Goal: Task Accomplishment & Management: Use online tool/utility

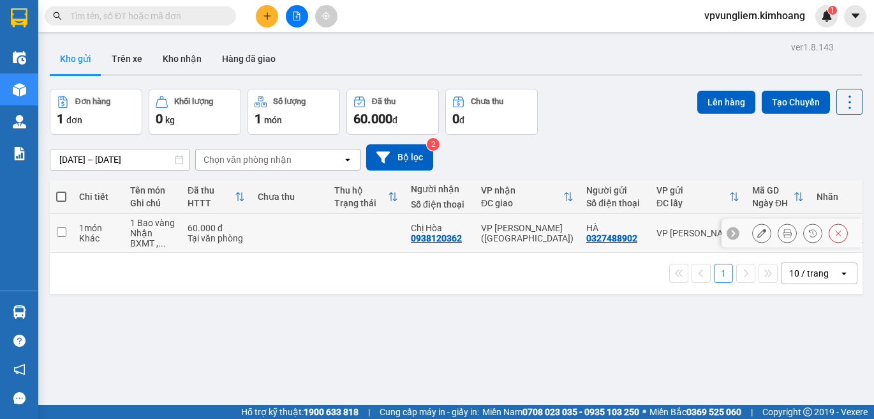
click at [63, 233] on input "checkbox" at bounding box center [62, 232] width 10 height 10
checkbox input "true"
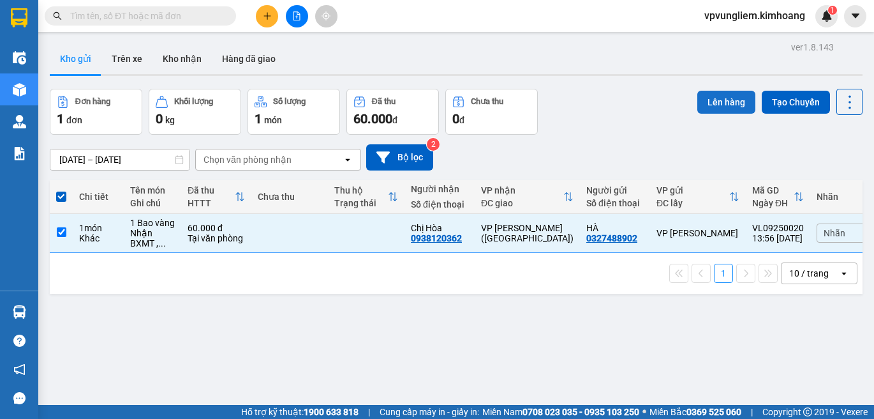
click at [719, 99] on button "Lên hàng" at bounding box center [727, 102] width 58 height 23
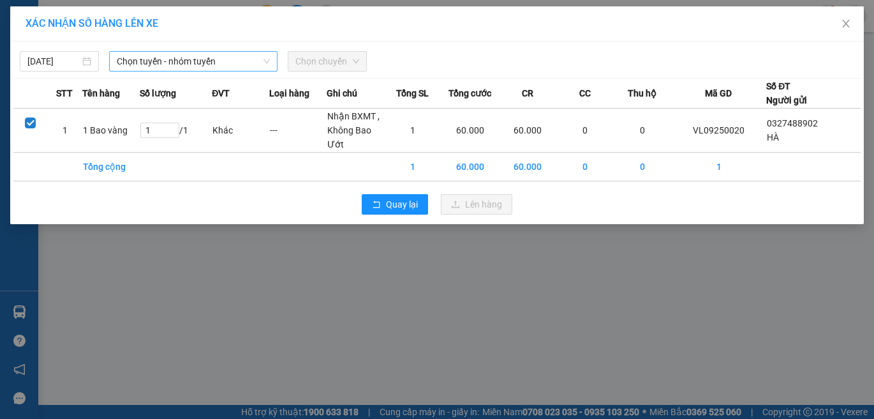
click at [230, 65] on span "Chọn tuyến - nhóm tuyến" at bounding box center [193, 61] width 153 height 19
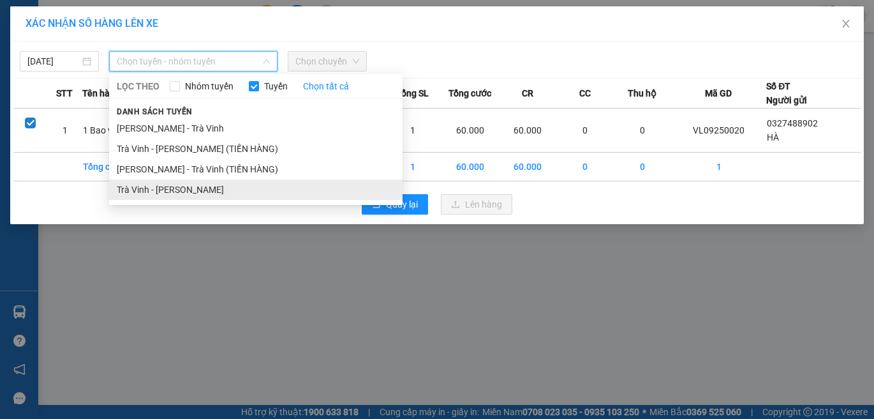
click at [251, 191] on li "Trà Vinh - Hồ Chí Minh" at bounding box center [256, 189] width 294 height 20
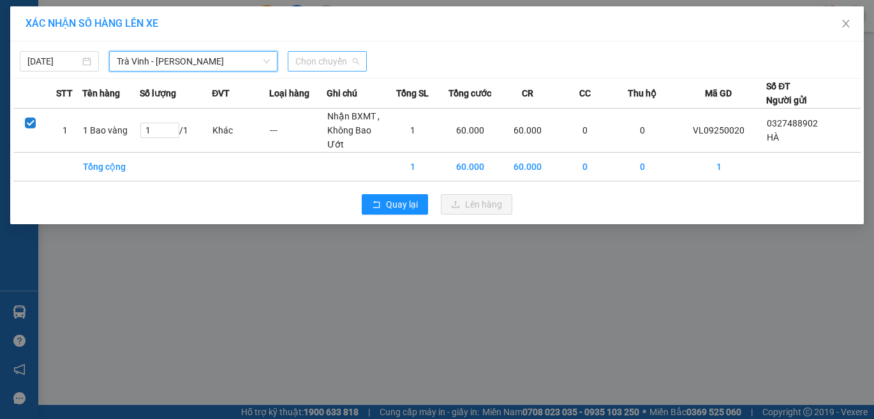
click at [330, 70] on span "Chọn chuyến" at bounding box center [327, 61] width 64 height 19
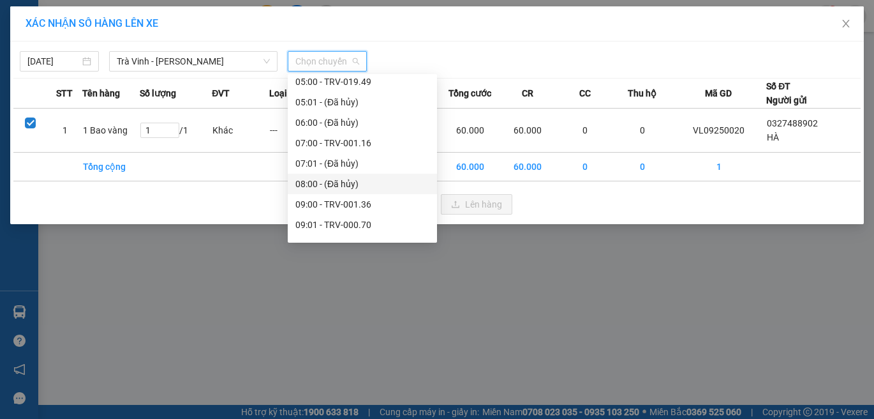
scroll to position [319, 0]
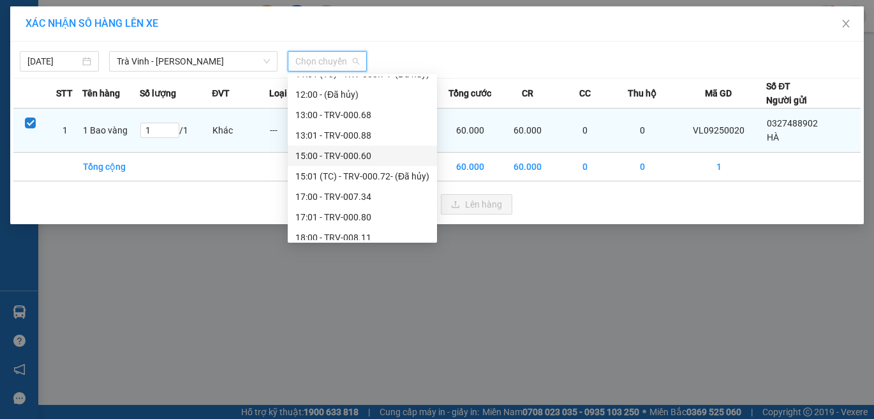
click at [355, 153] on div "15:00 - TRV-000.60" at bounding box center [362, 156] width 134 height 14
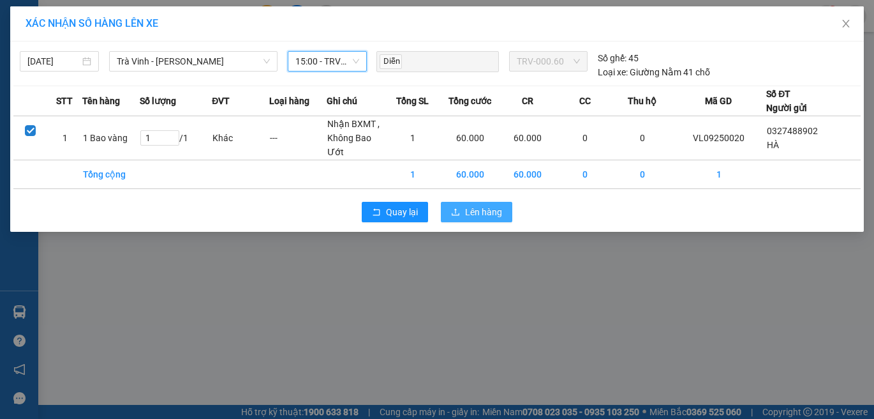
drag, startPoint x: 489, startPoint y: 213, endPoint x: 498, endPoint y: 194, distance: 20.6
click at [489, 213] on span "Lên hàng" at bounding box center [483, 212] width 37 height 14
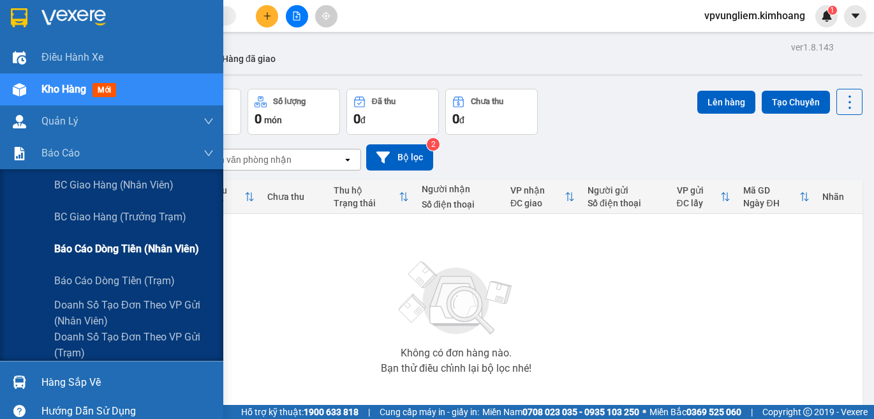
click at [134, 243] on span "Báo cáo dòng tiền (nhân viên)" at bounding box center [126, 249] width 145 height 16
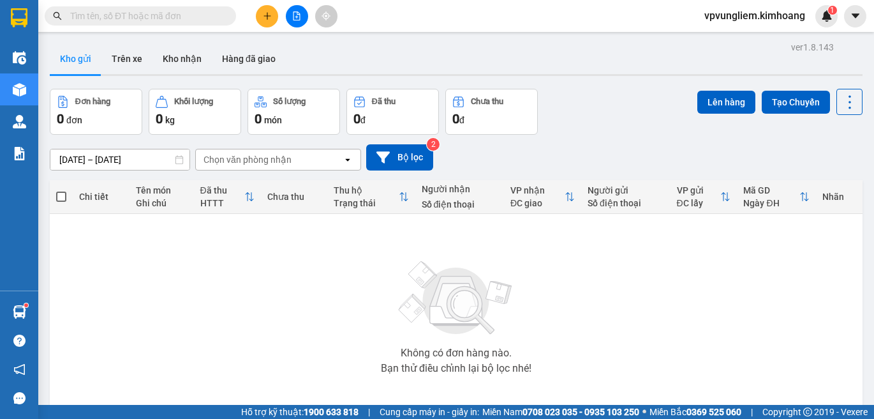
click at [581, 52] on div "Kho gửi Trên xe Kho nhận Hàng đã giao" at bounding box center [456, 60] width 813 height 34
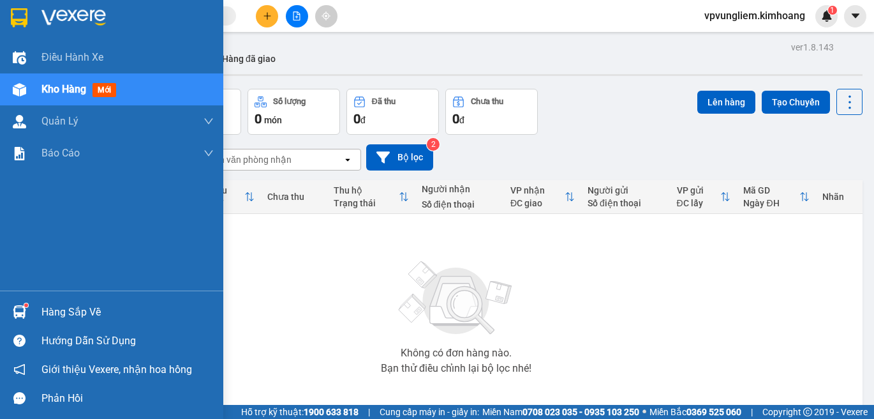
click at [76, 320] on div "Hàng sắp về" at bounding box center [127, 312] width 172 height 19
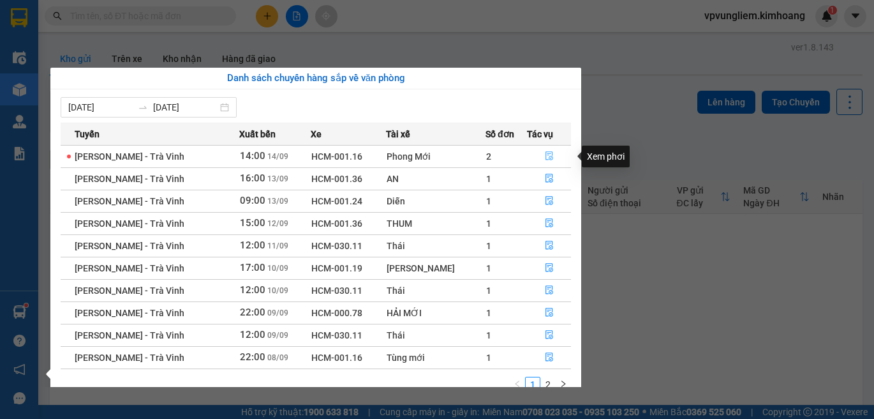
click at [551, 147] on button "button" at bounding box center [549, 156] width 43 height 20
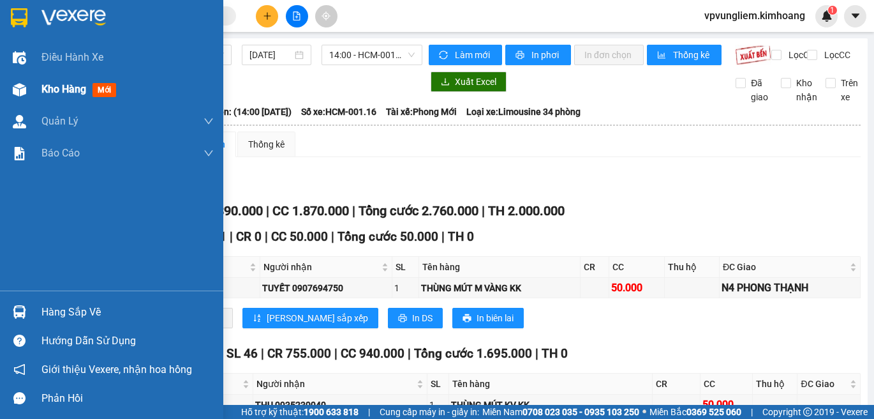
click at [68, 93] on span "Kho hàng" at bounding box center [63, 89] width 45 height 12
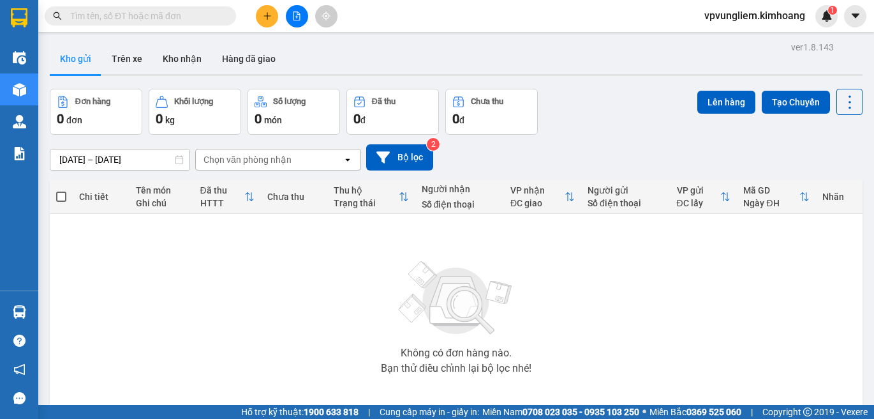
click at [220, 11] on input "text" at bounding box center [145, 16] width 151 height 14
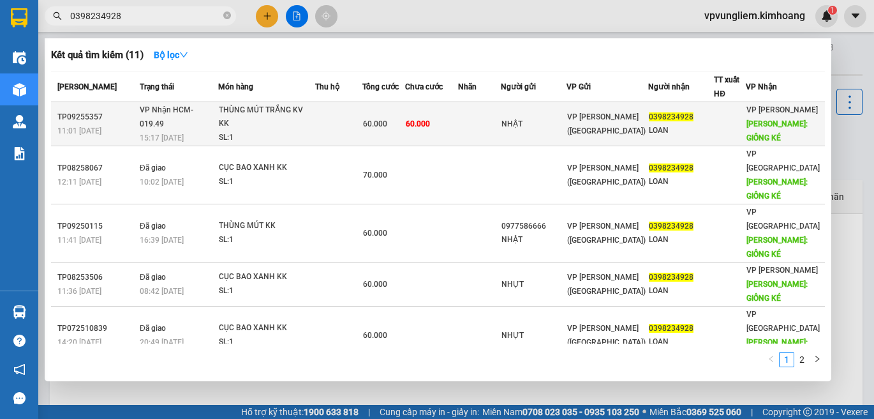
type input "0398234928"
click at [426, 121] on span "60.000" at bounding box center [418, 123] width 24 height 9
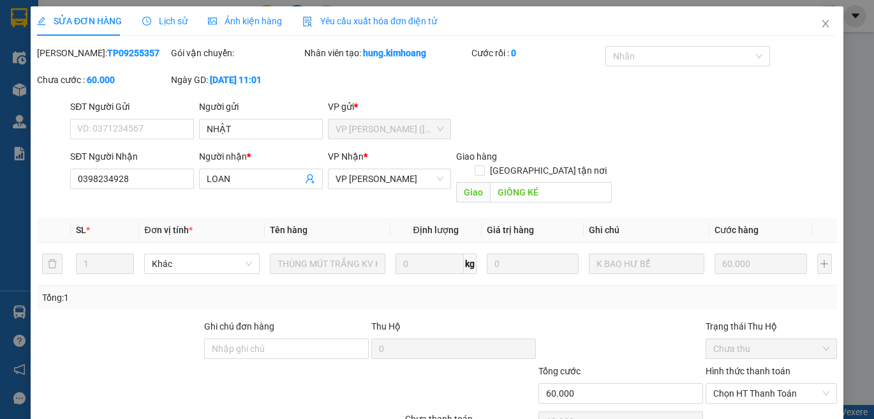
type input "NHẬT"
type input "0398234928"
type input "LOAN"
type input "GIỒNG KÉ"
type input "60.000"
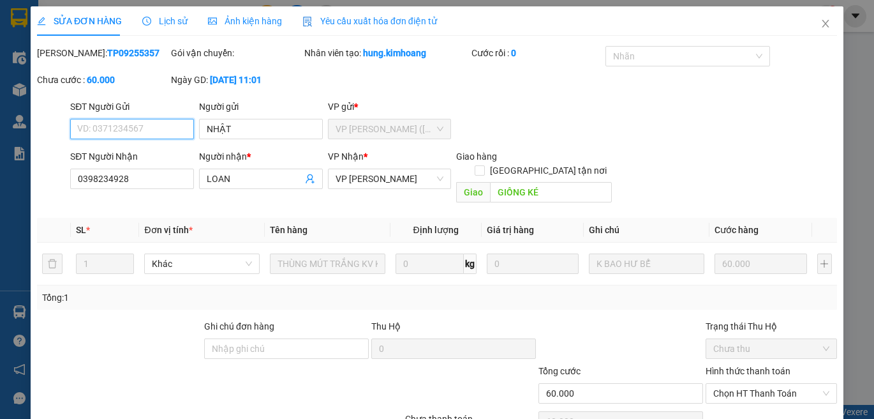
scroll to position [56, 0]
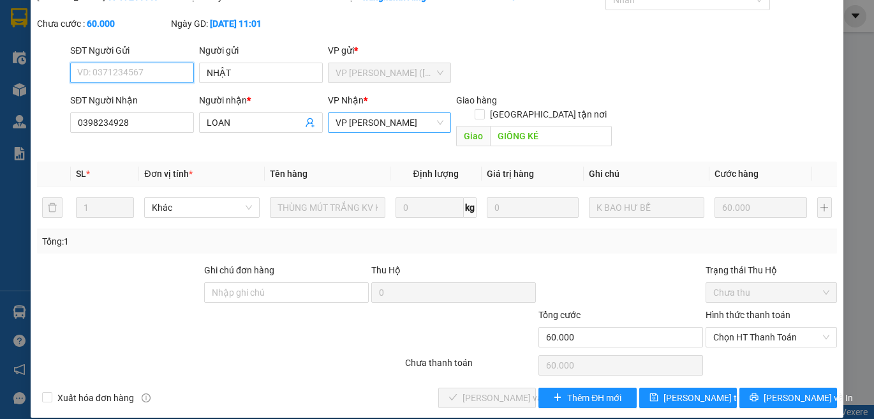
click at [430, 123] on span "VP [PERSON_NAME]" at bounding box center [390, 122] width 108 height 19
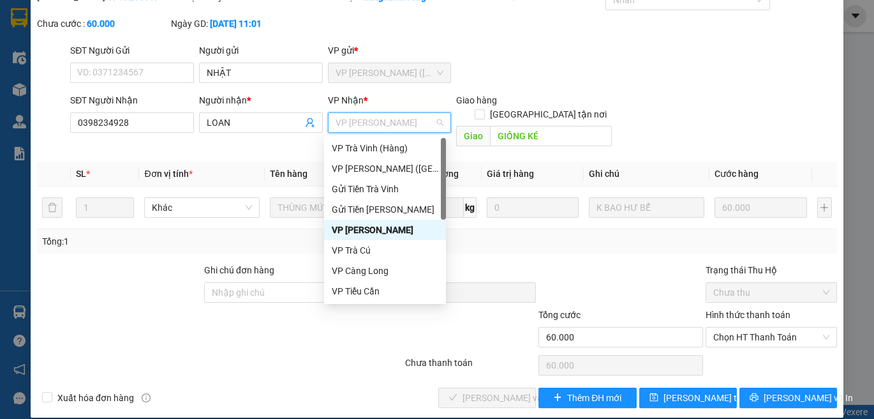
click at [394, 235] on div "VP [PERSON_NAME]" at bounding box center [385, 230] width 107 height 14
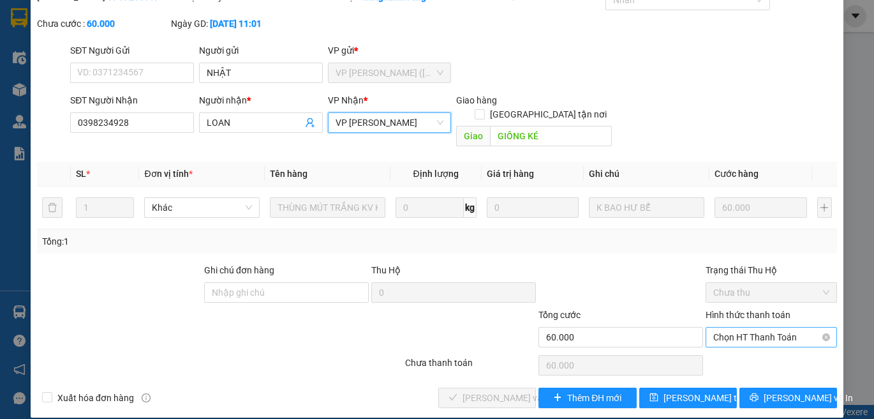
click at [788, 330] on span "Chọn HT Thanh Toán" at bounding box center [771, 336] width 116 height 19
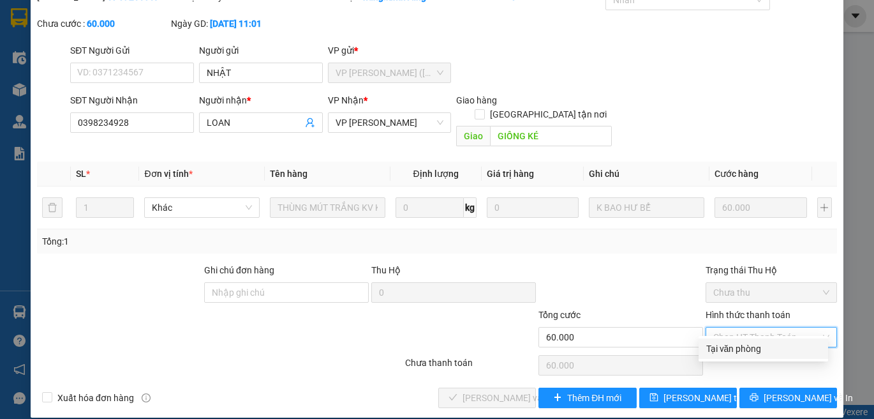
click at [794, 345] on div "Tại văn phòng" at bounding box center [763, 348] width 114 height 14
type input "0"
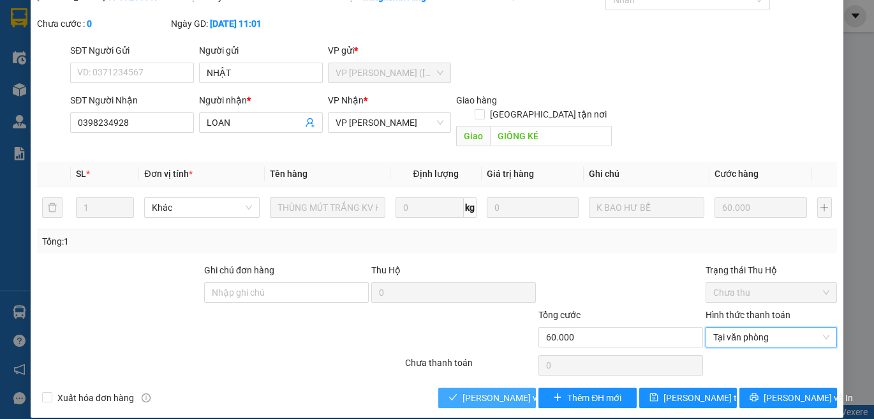
click at [519, 387] on button "[PERSON_NAME] và Giao hàng" at bounding box center [487, 397] width 98 height 20
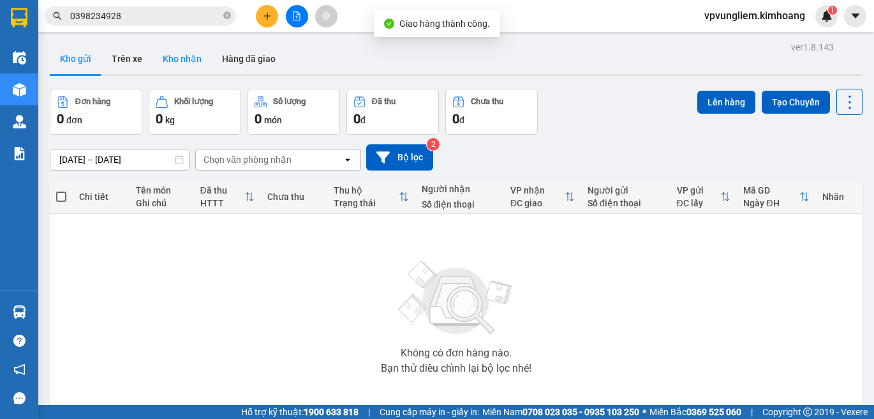
click at [193, 57] on button "Kho nhận" at bounding box center [182, 58] width 59 height 31
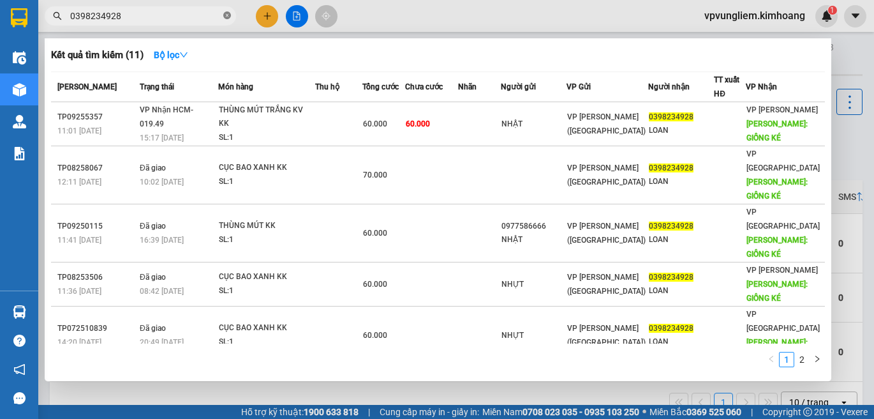
click at [229, 13] on icon "close-circle" at bounding box center [227, 15] width 8 height 8
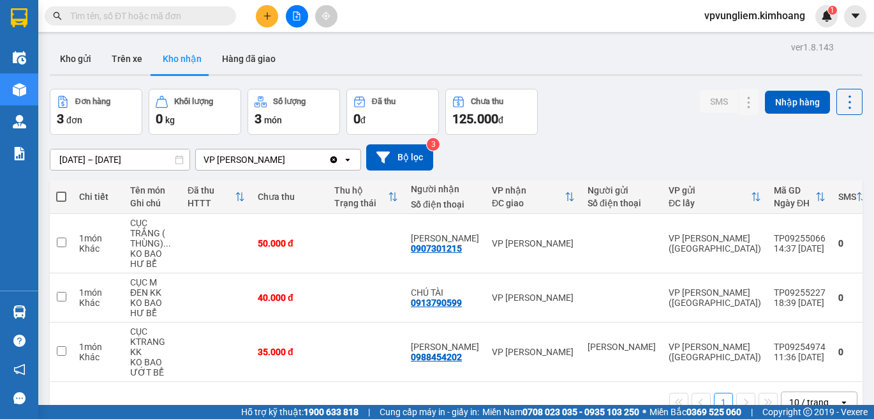
click at [211, 16] on input "text" at bounding box center [145, 16] width 151 height 14
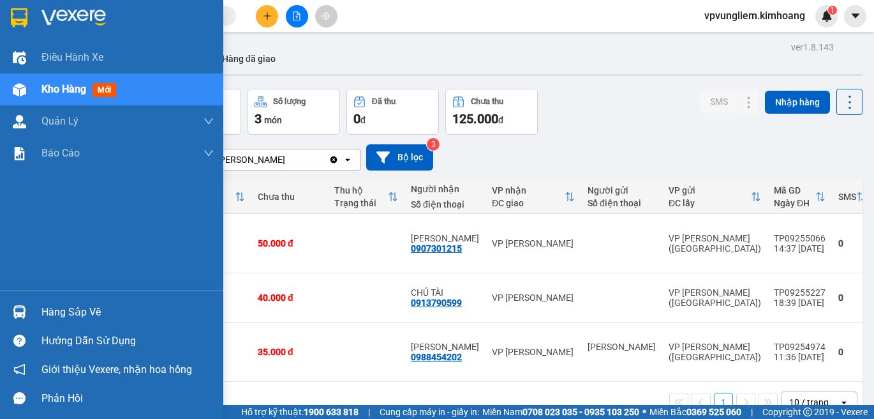
click at [72, 310] on div "Hàng sắp về" at bounding box center [127, 312] width 172 height 19
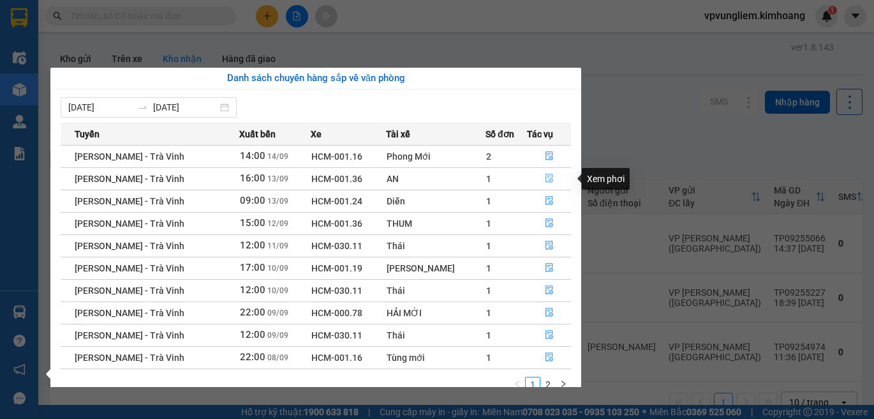
click at [550, 181] on icon "file-done" at bounding box center [550, 178] width 8 height 9
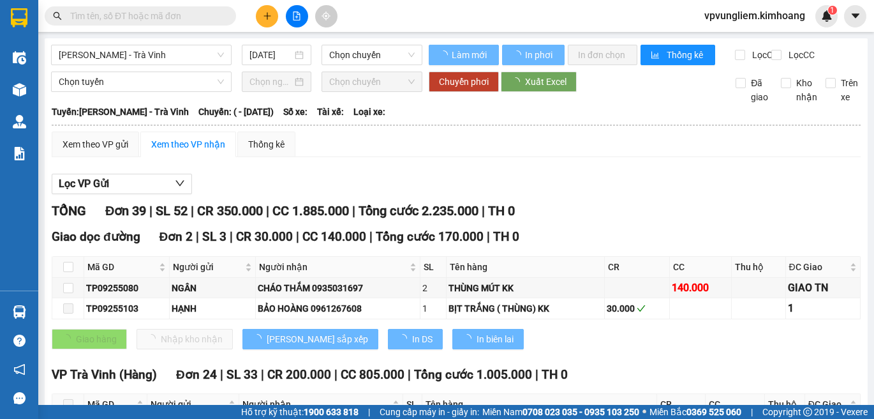
type input "[DATE]"
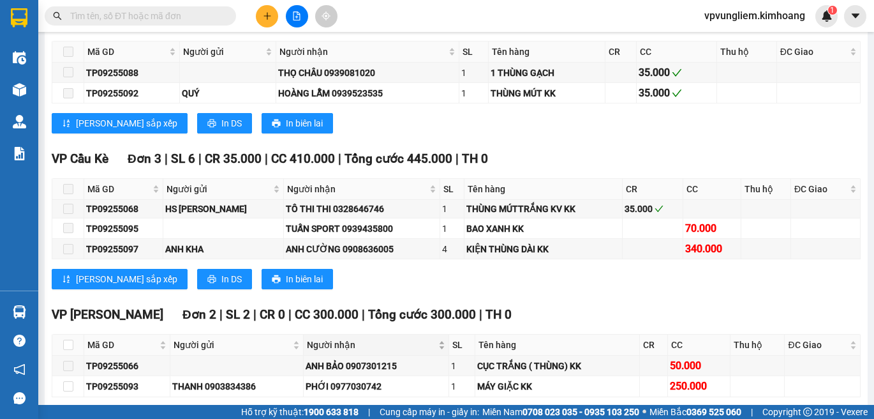
scroll to position [1408, 0]
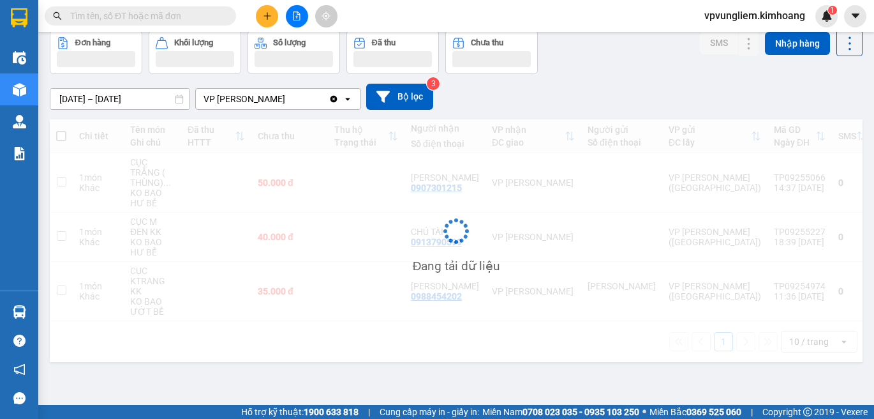
scroll to position [59, 0]
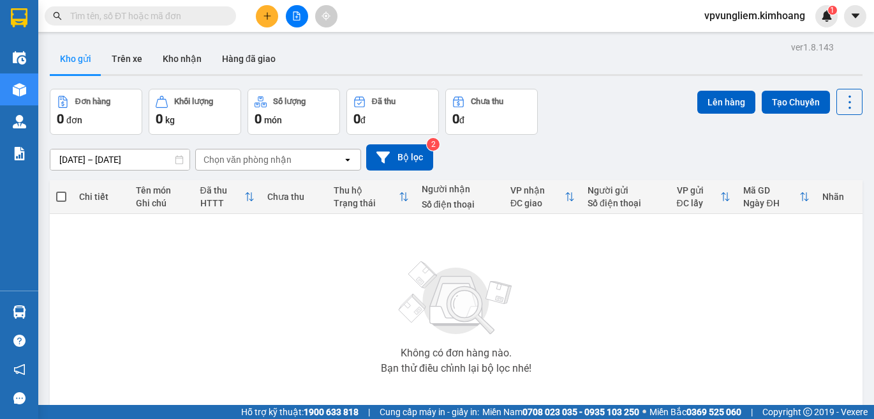
click at [112, 243] on div "Không có đơn hàng nào. Bạn thử điều chỉnh lại bộ lọc nhé!" at bounding box center [456, 313] width 800 height 191
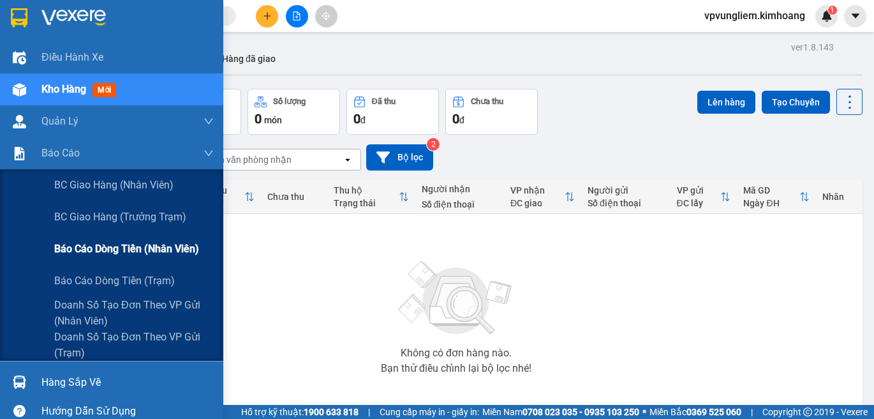
click at [150, 250] on span "Báo cáo dòng tiền (nhân viên)" at bounding box center [126, 249] width 145 height 16
